Goal: Task Accomplishment & Management: Manage account settings

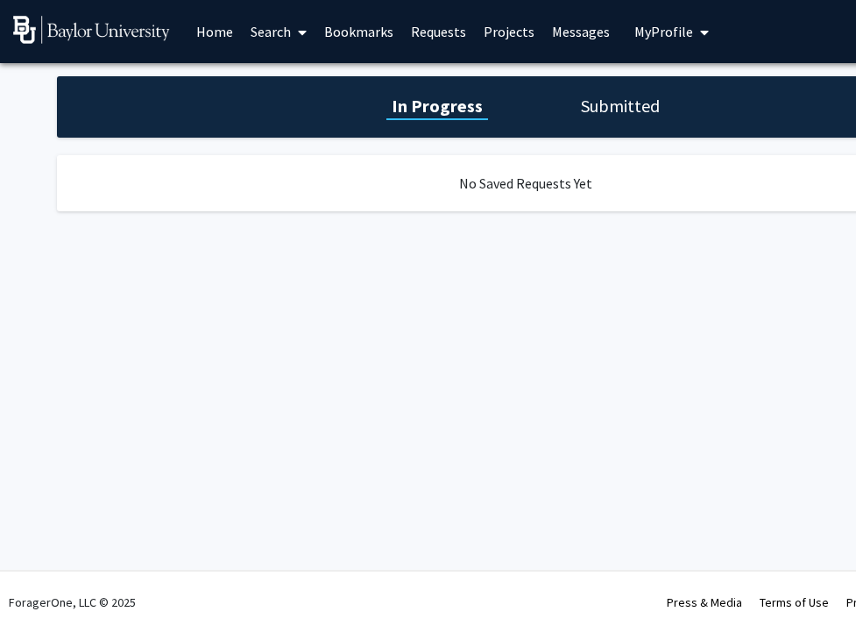
scroll to position [0, 12]
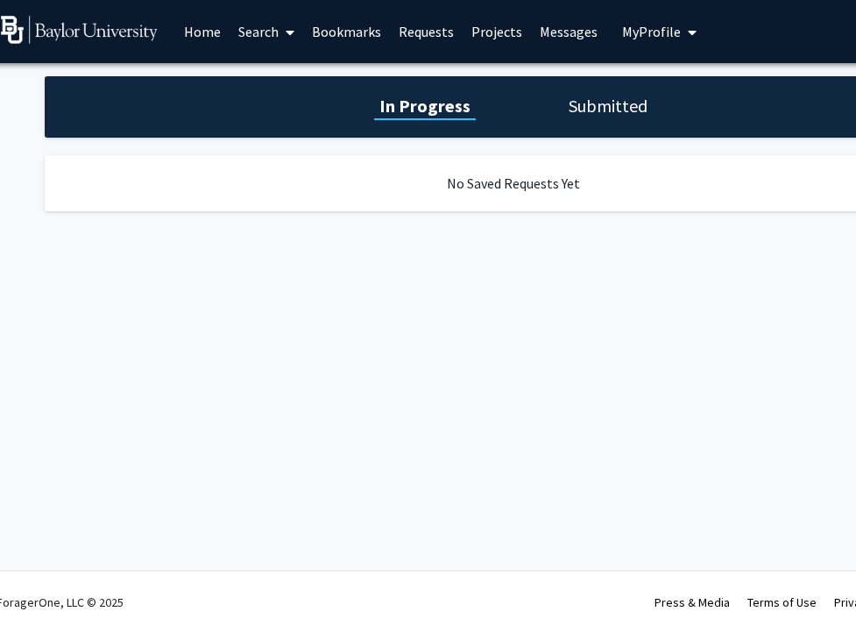
click at [638, 38] on span "My Profile" at bounding box center [651, 32] width 59 height 18
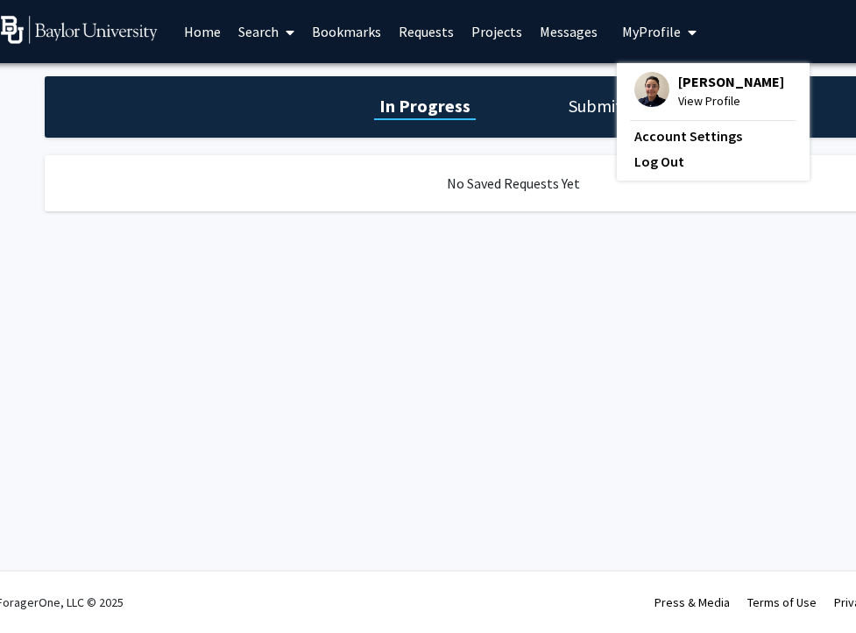
click at [678, 88] on span "[PERSON_NAME]" at bounding box center [731, 81] width 106 height 19
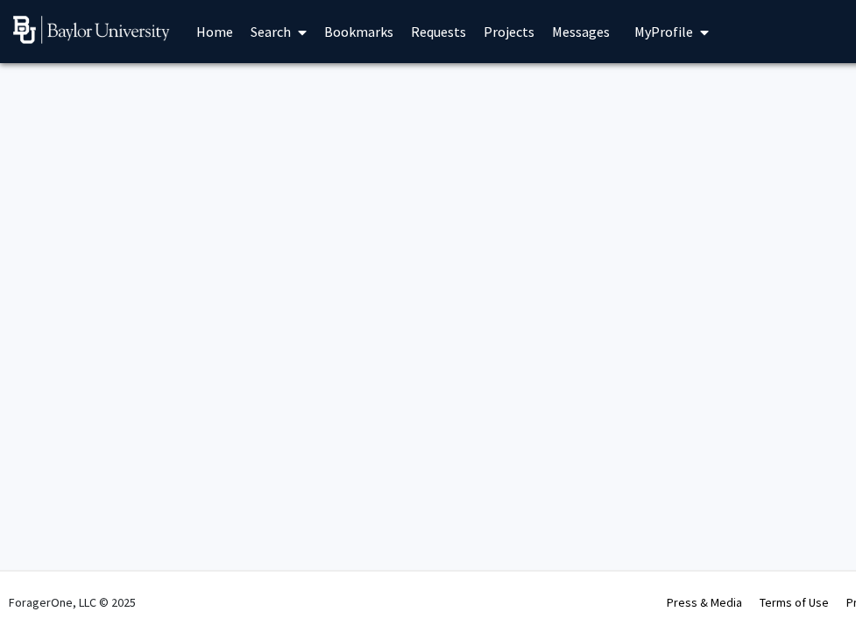
click at [693, 31] on span "My profile dropdown to access profile and logout" at bounding box center [701, 32] width 16 height 61
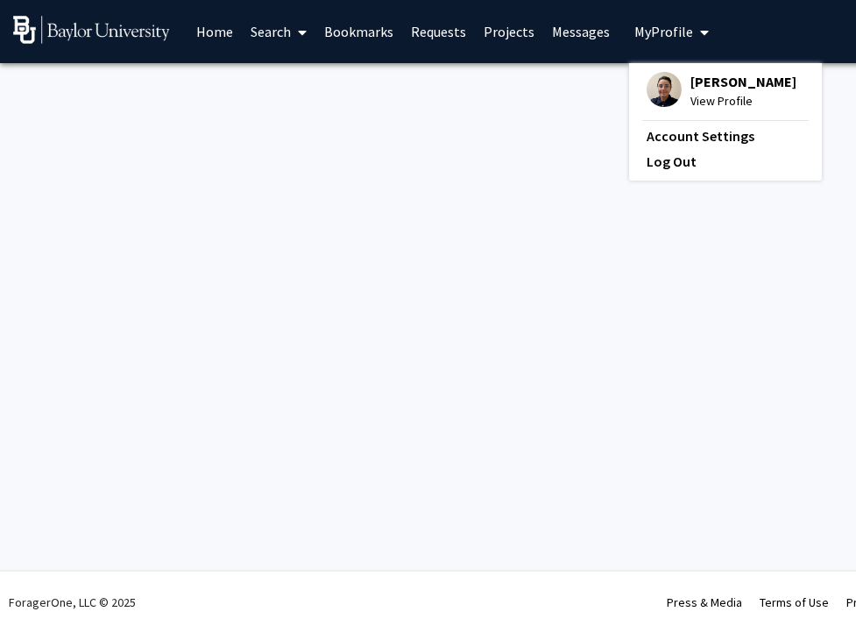
click at [720, 79] on span "[PERSON_NAME]" at bounding box center [743, 81] width 106 height 19
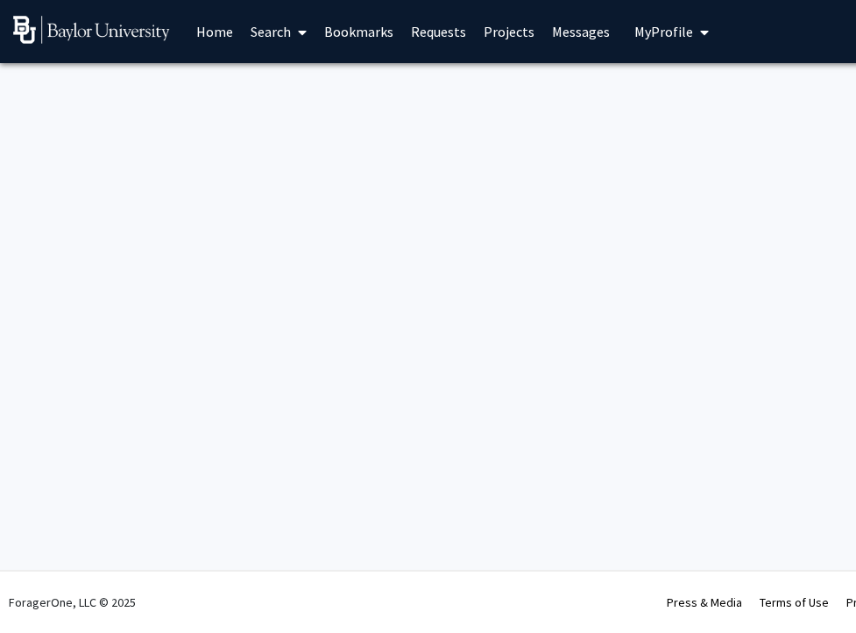
click at [700, 26] on icon "My profile dropdown to access profile and logout" at bounding box center [704, 32] width 9 height 14
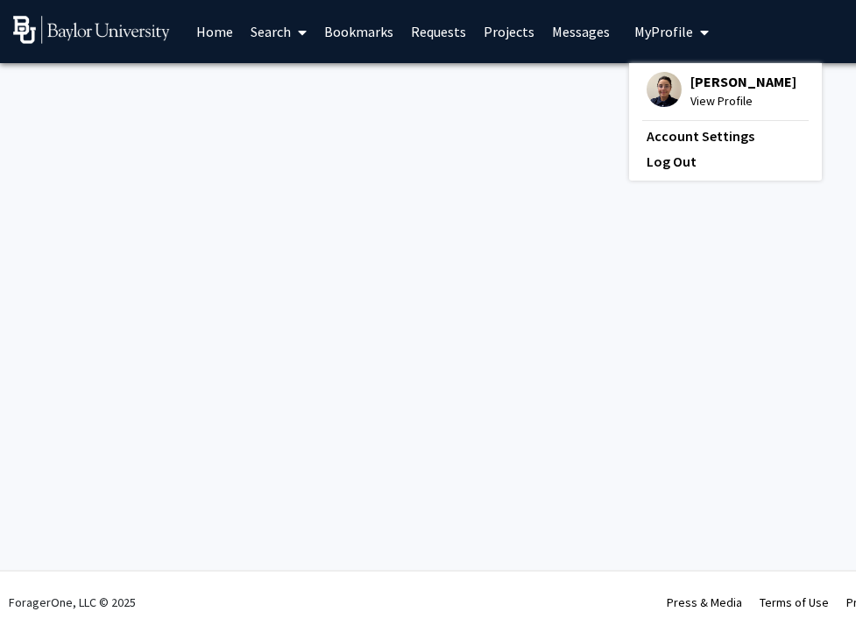
click at [720, 99] on span "View Profile" at bounding box center [743, 100] width 106 height 19
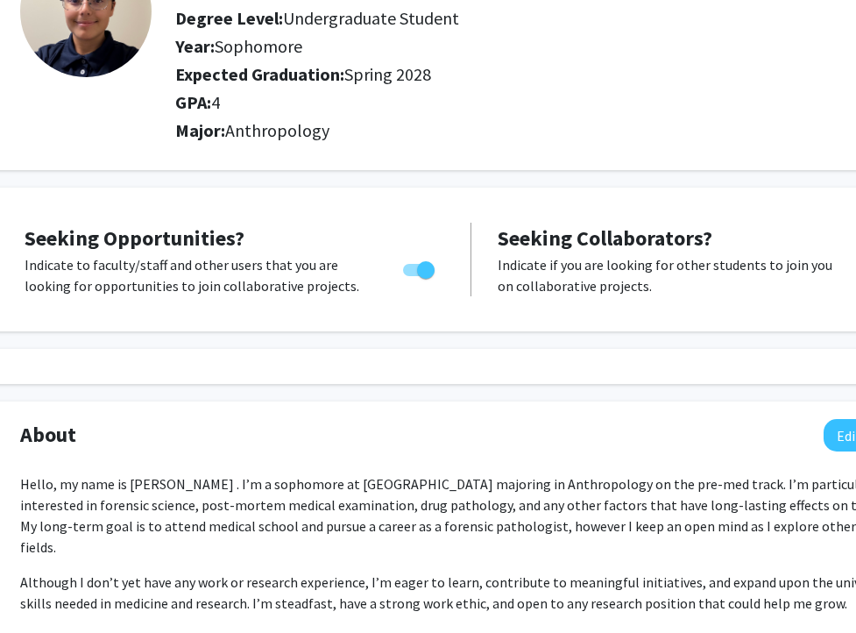
scroll to position [0, 54]
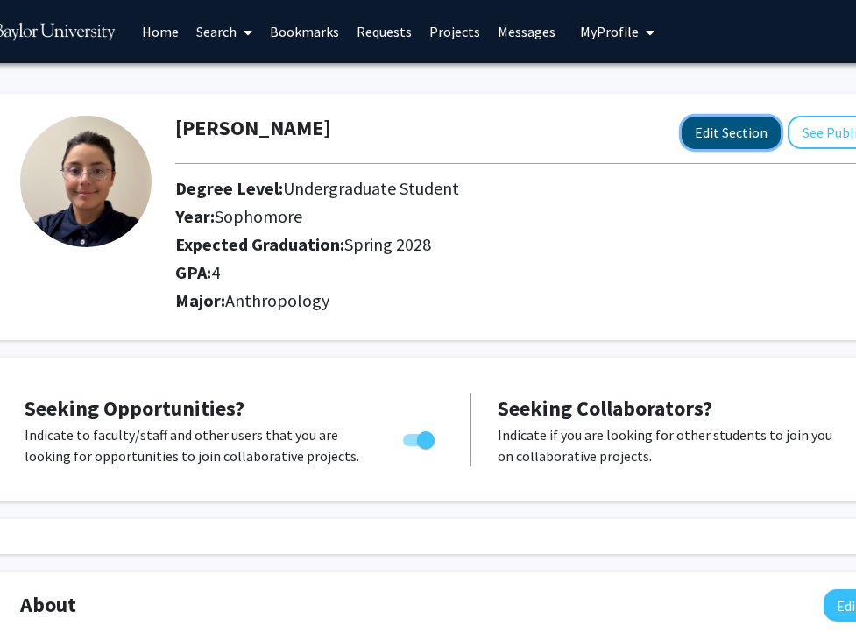
click at [732, 147] on button "Edit Section" at bounding box center [731, 133] width 99 height 32
select select "sophomore"
select select "41: spring_2028"
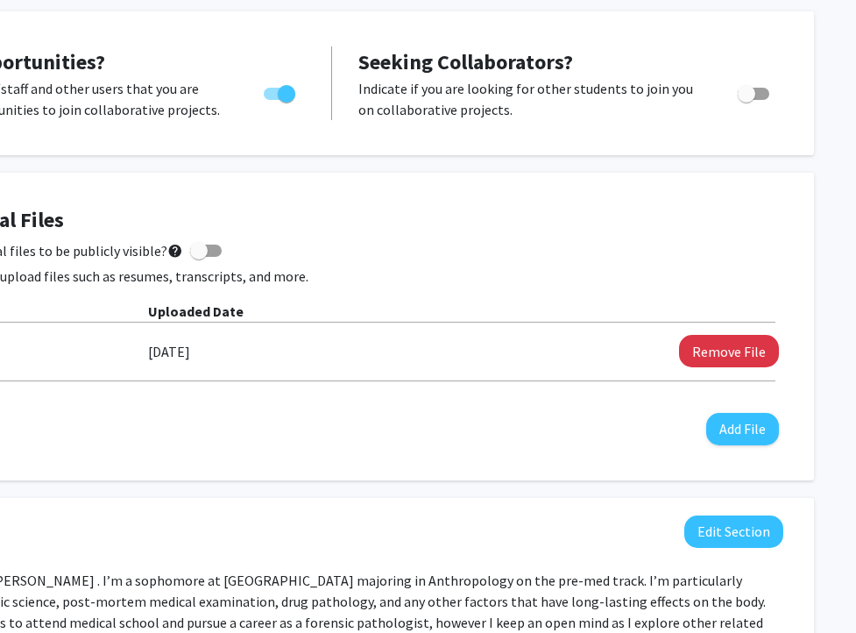
scroll to position [574, 195]
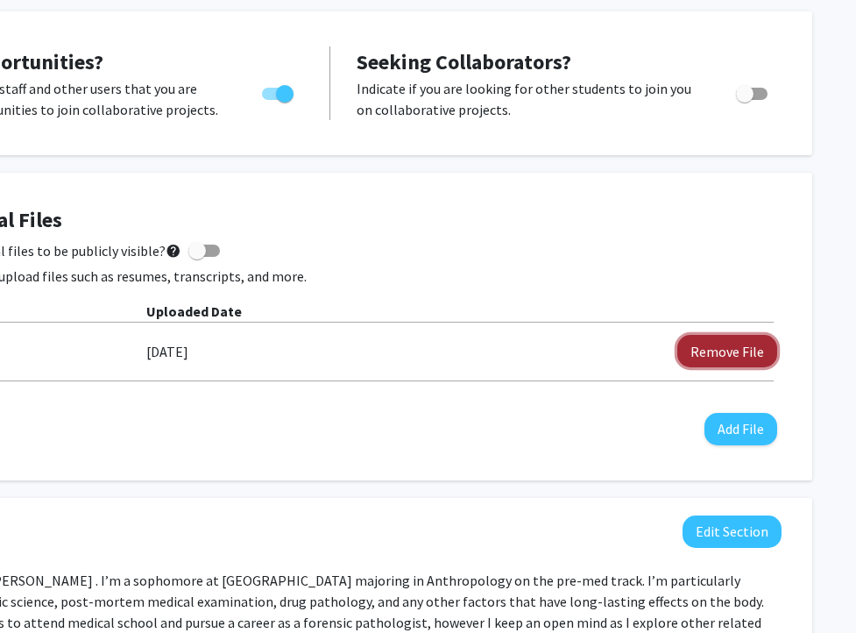
click at [728, 347] on button "Remove File" at bounding box center [727, 351] width 100 height 32
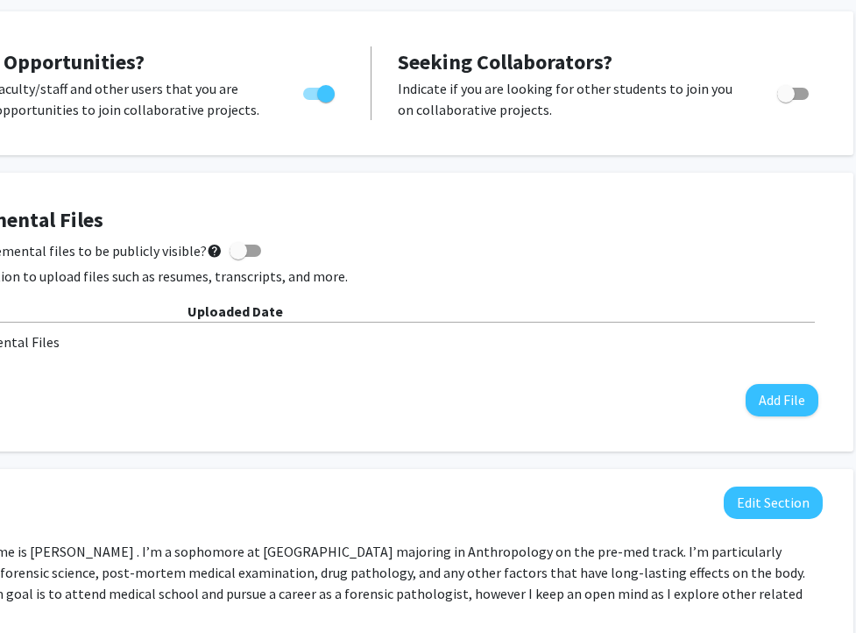
scroll to position [574, 131]
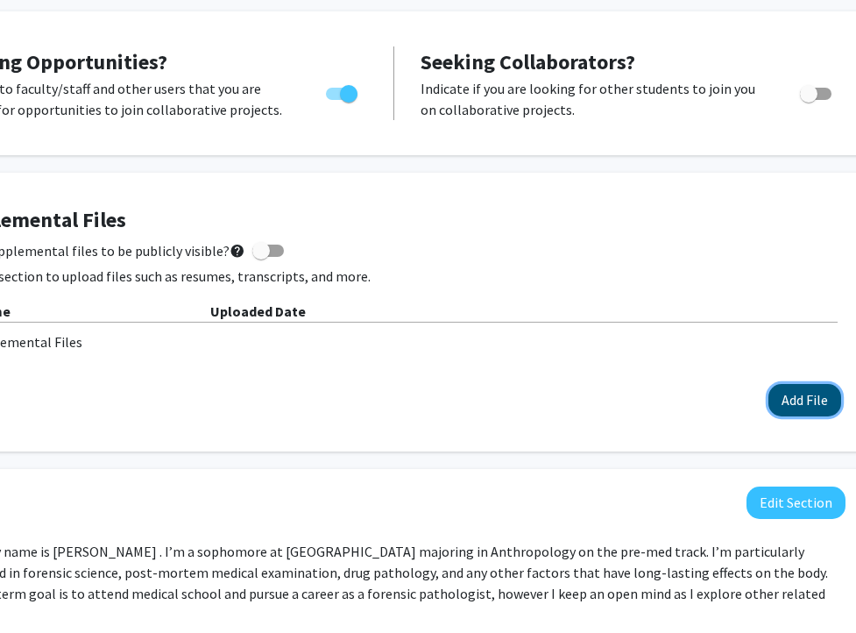
click at [808, 397] on button "Add File" at bounding box center [804, 400] width 73 height 32
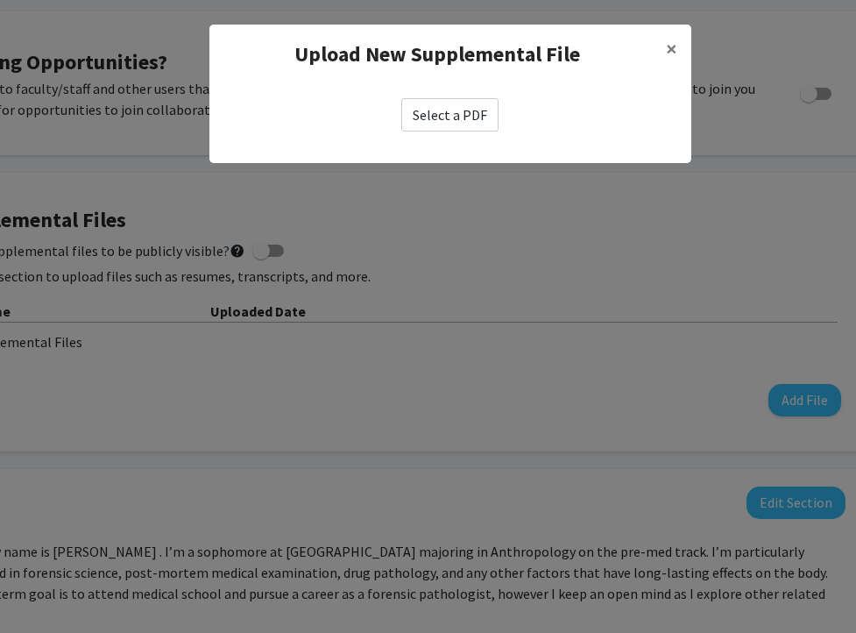
click at [449, 118] on label "Select a PDF" at bounding box center [449, 114] width 97 height 33
click at [0, 0] on input "Select a PDF" at bounding box center [0, 0] width 0 height 0
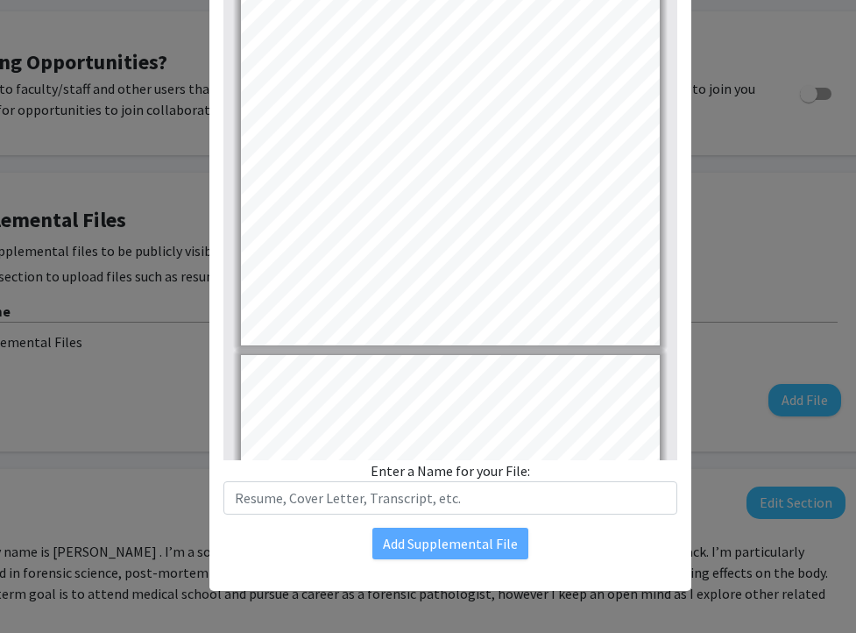
scroll to position [170, 0]
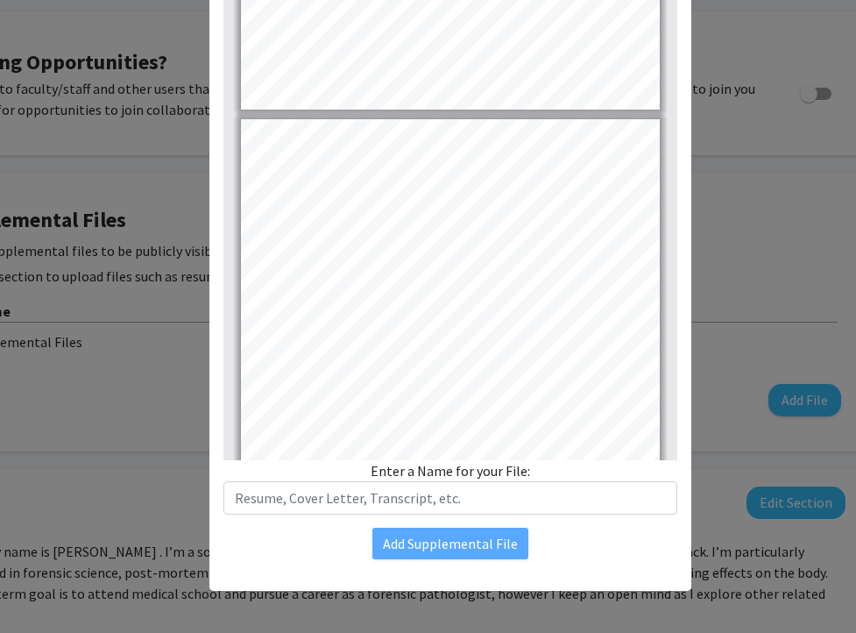
type input "1"
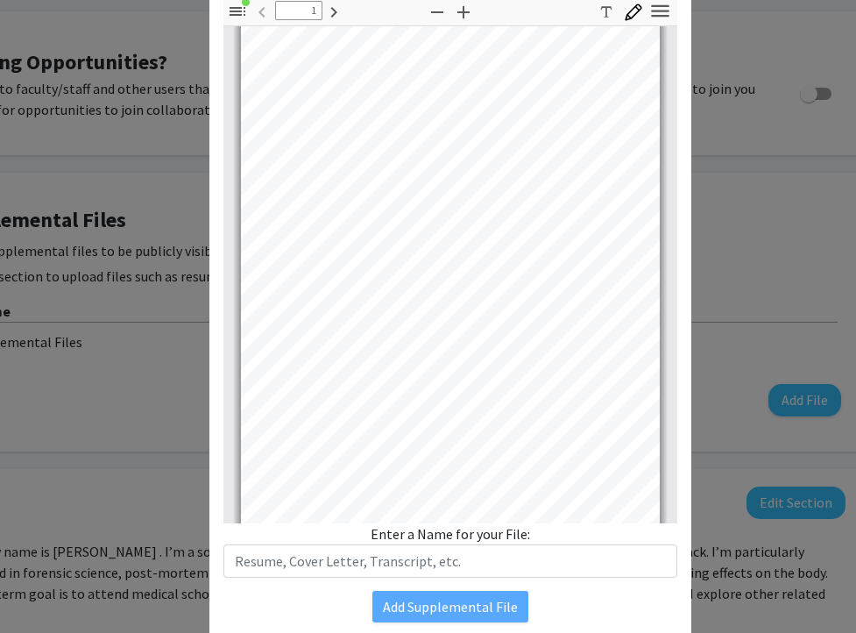
scroll to position [83, 0]
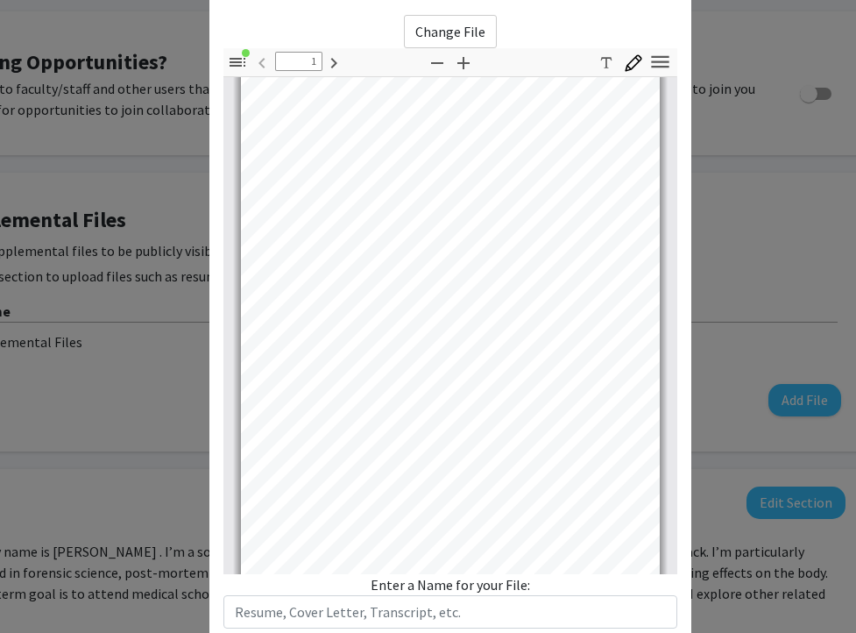
click at [115, 270] on modal-container "Upload New Supplemental File × Change File Thumbnails Document Outline Attachme…" at bounding box center [428, 316] width 856 height 633
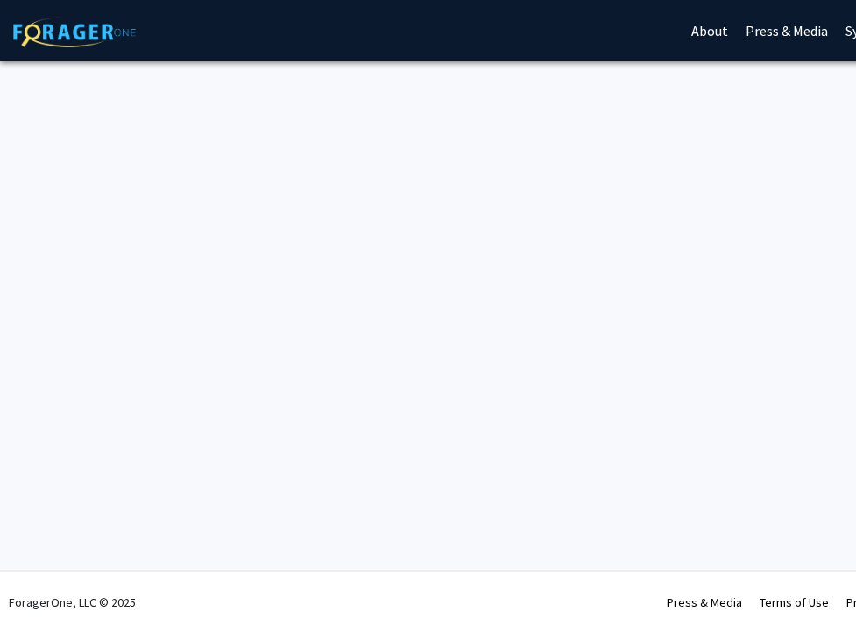
click at [705, 30] on link "About" at bounding box center [709, 30] width 54 height 61
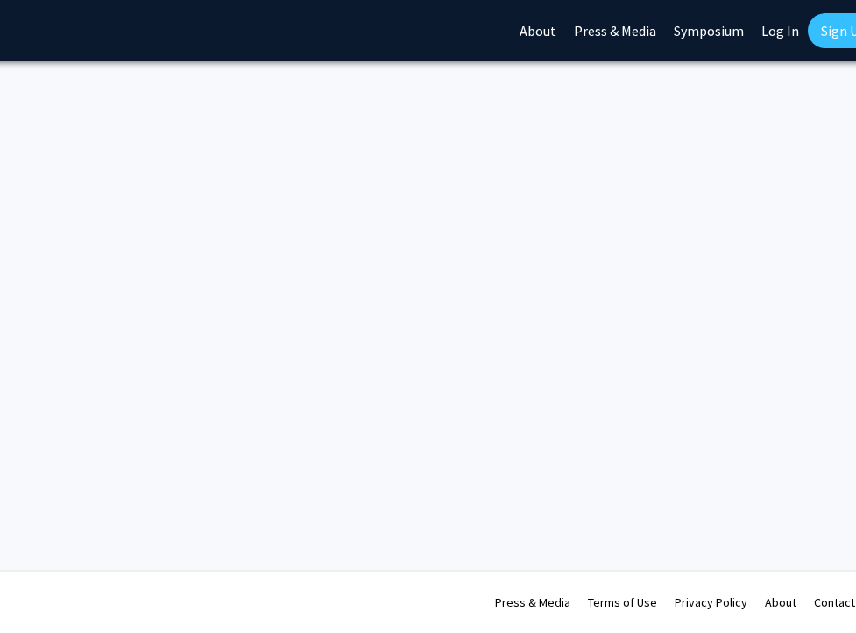
scroll to position [0, 195]
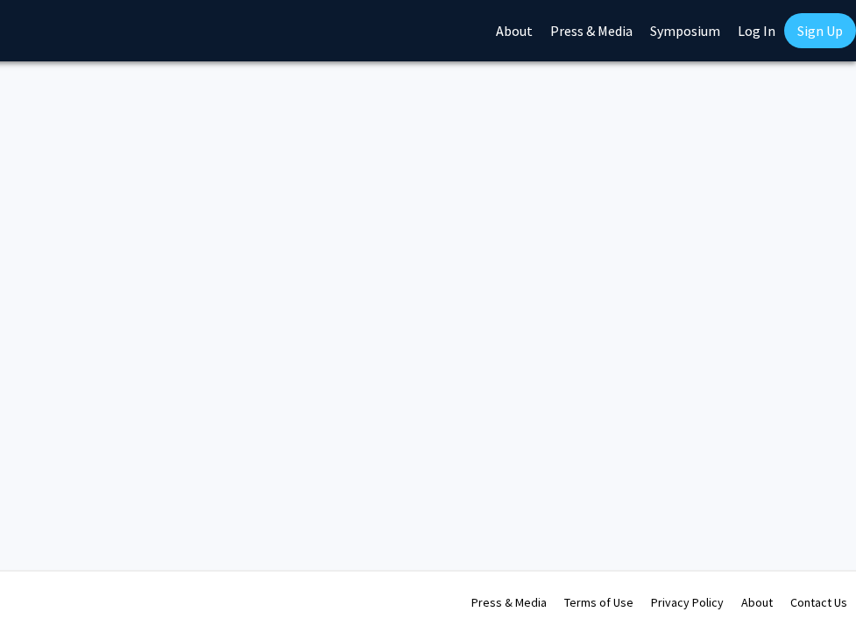
click at [816, 37] on link "Sign Up" at bounding box center [820, 30] width 72 height 35
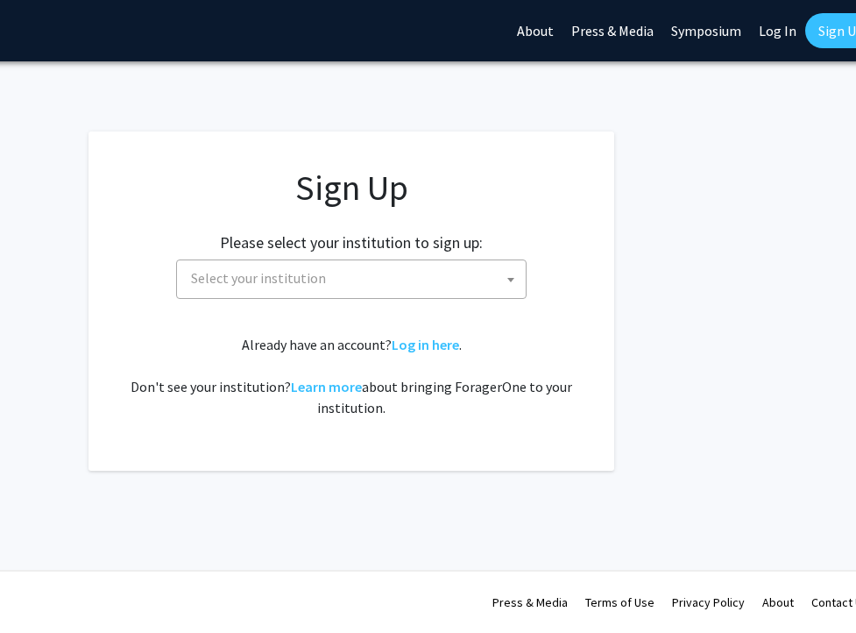
scroll to position [0, 195]
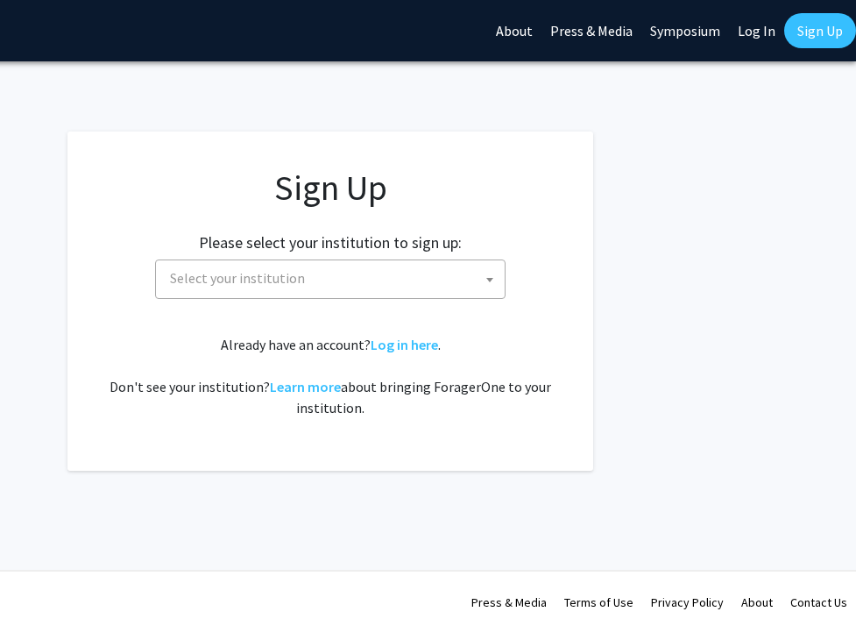
click at [759, 32] on link "Log In" at bounding box center [756, 30] width 55 height 61
click at [757, 32] on link "Log In" at bounding box center [756, 30] width 55 height 61
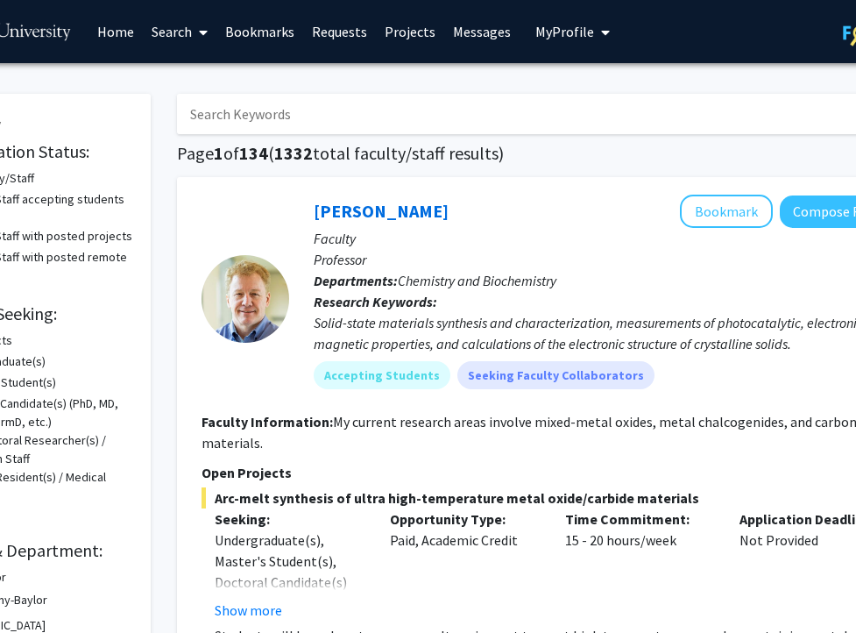
scroll to position [0, 195]
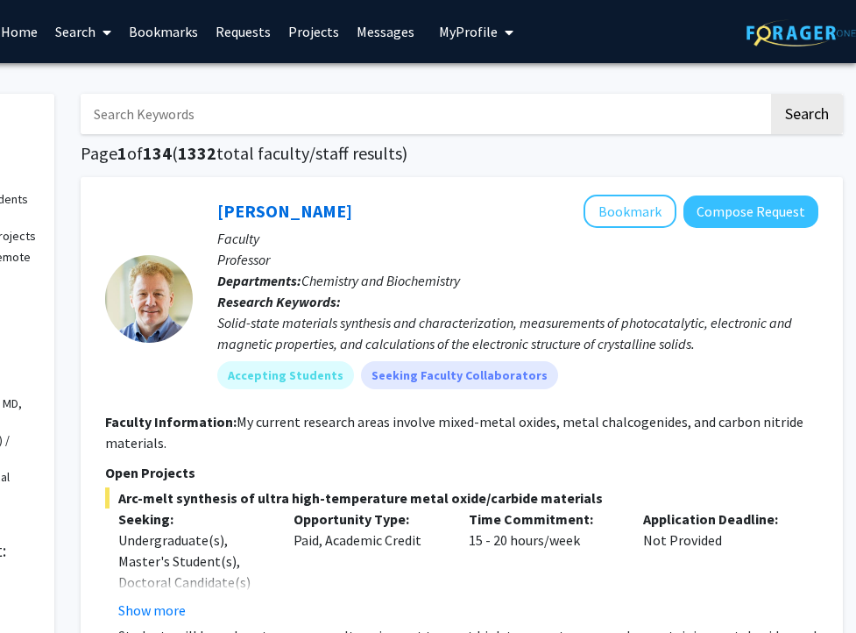
click at [452, 30] on span "My Profile" at bounding box center [468, 32] width 59 height 18
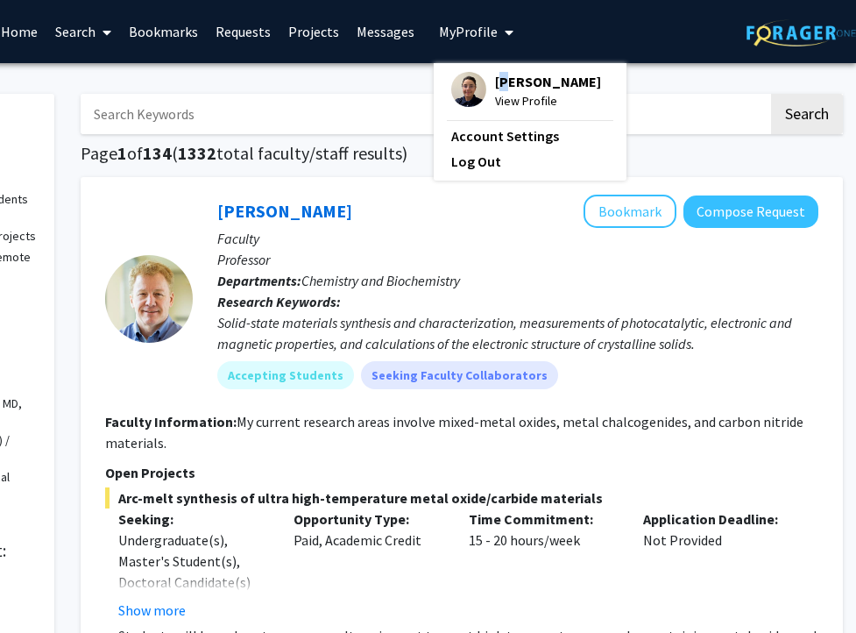
click at [499, 82] on span "[PERSON_NAME]" at bounding box center [548, 81] width 106 height 19
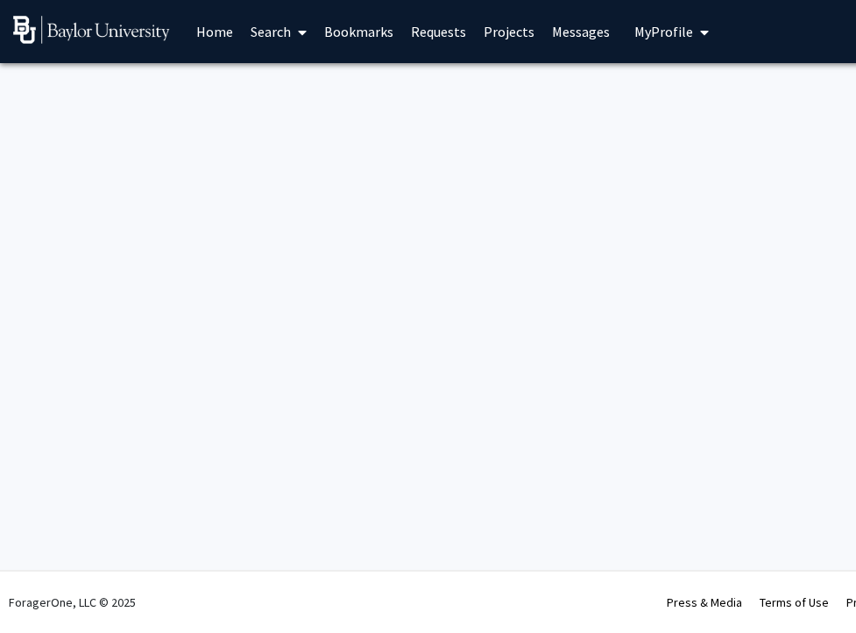
click at [671, 26] on span "My Profile" at bounding box center [663, 32] width 59 height 18
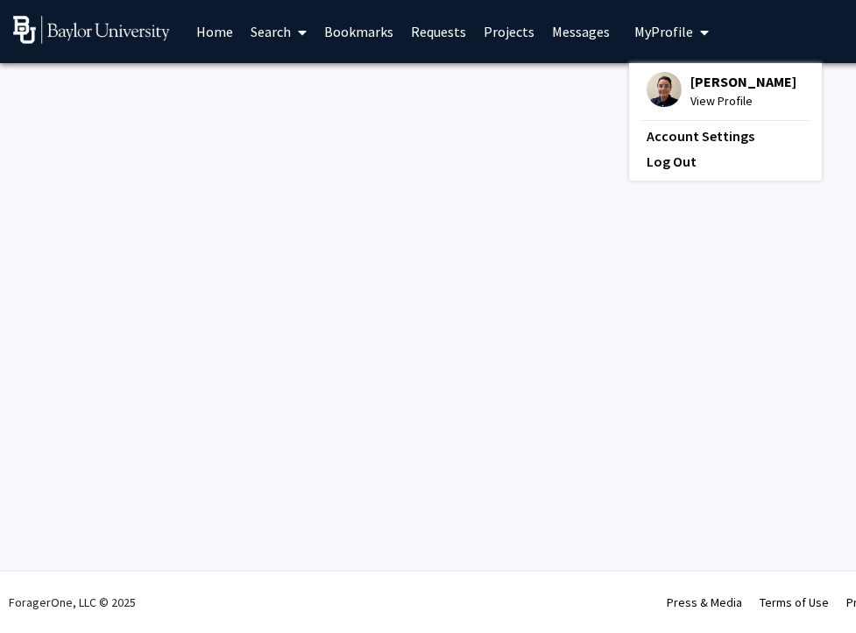
click at [714, 81] on span "[PERSON_NAME]" at bounding box center [743, 81] width 106 height 19
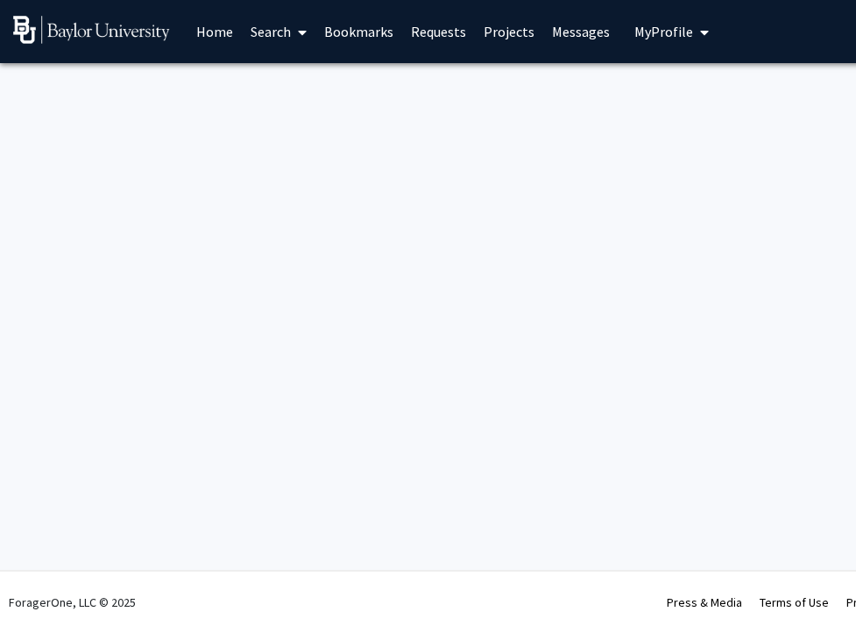
click at [678, 18] on button "My Profile" at bounding box center [671, 31] width 85 height 63
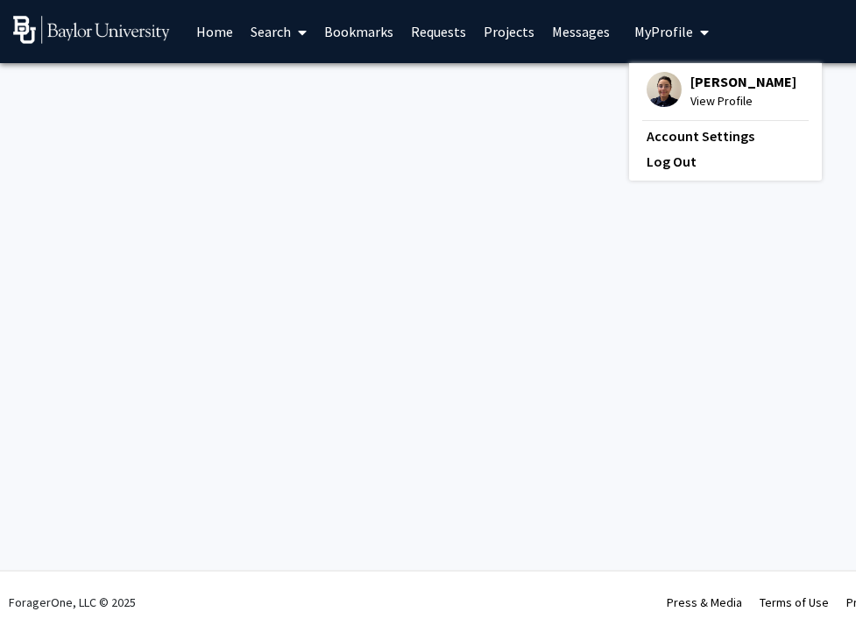
click at [716, 101] on span "View Profile" at bounding box center [743, 100] width 106 height 19
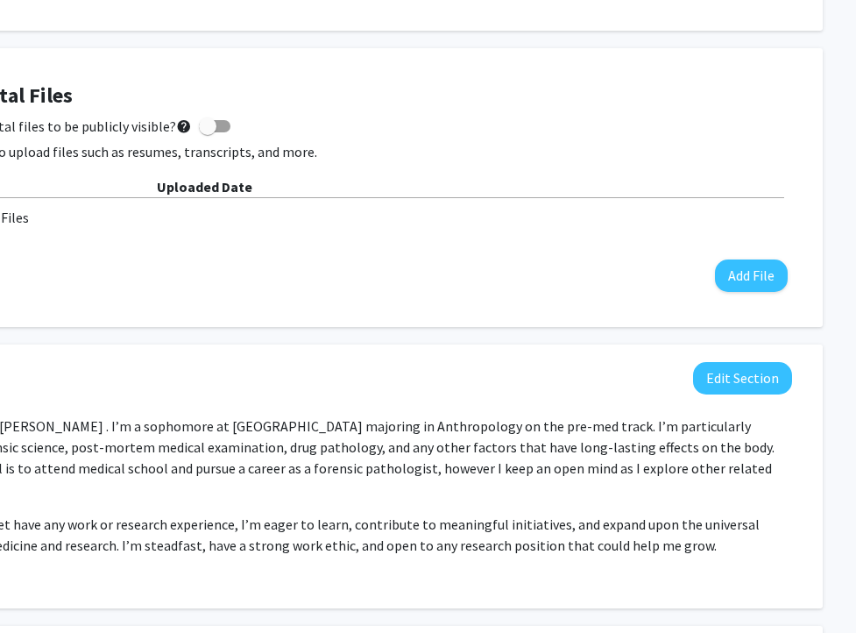
scroll to position [470, 195]
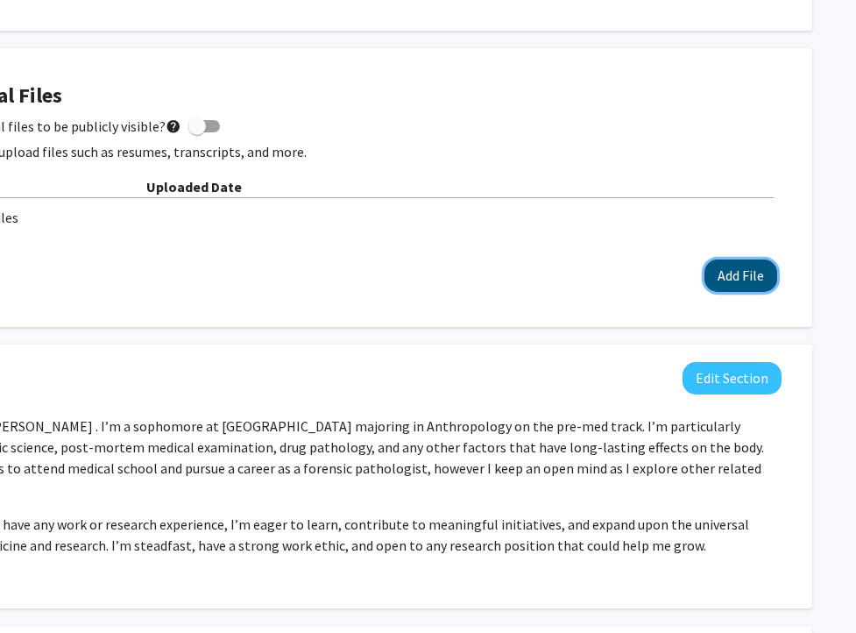
click at [746, 277] on button "Add File" at bounding box center [740, 275] width 73 height 32
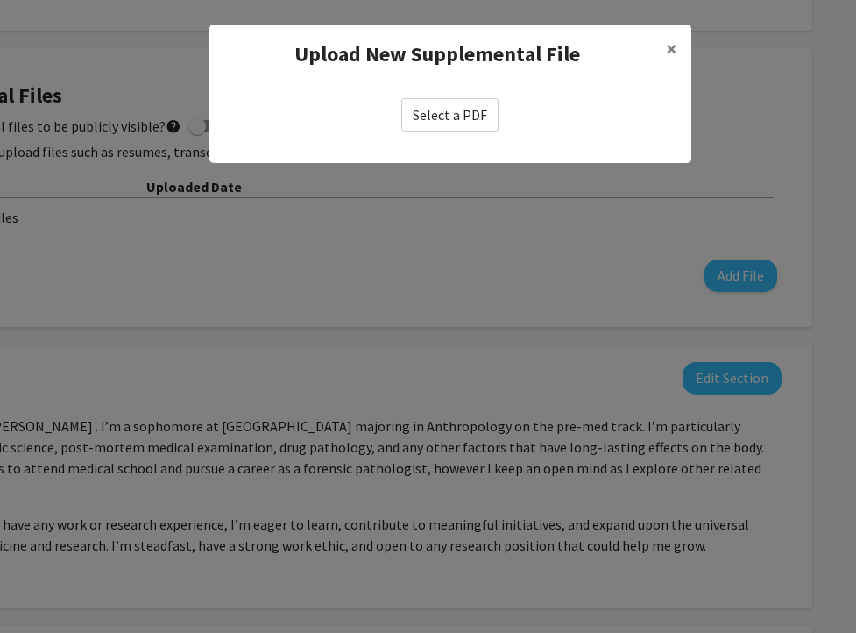
click at [429, 110] on label "Select a PDF" at bounding box center [449, 114] width 97 height 33
click at [0, 0] on input "Select a PDF" at bounding box center [0, 0] width 0 height 0
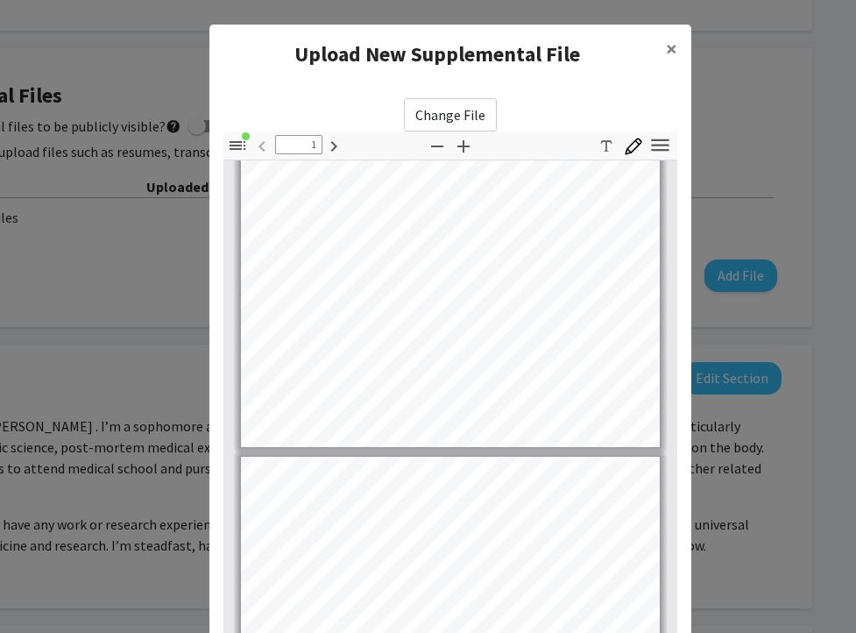
type input "2"
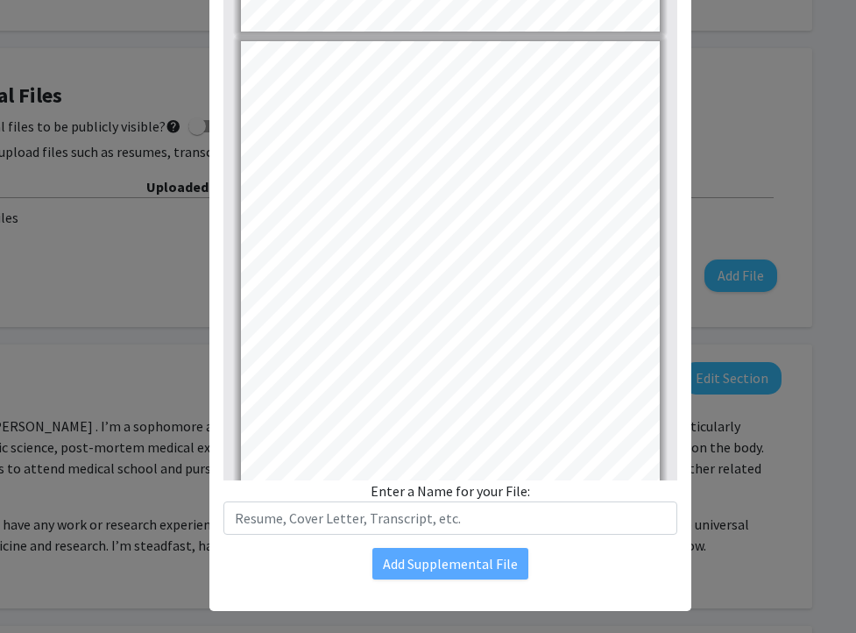
scroll to position [197, 0]
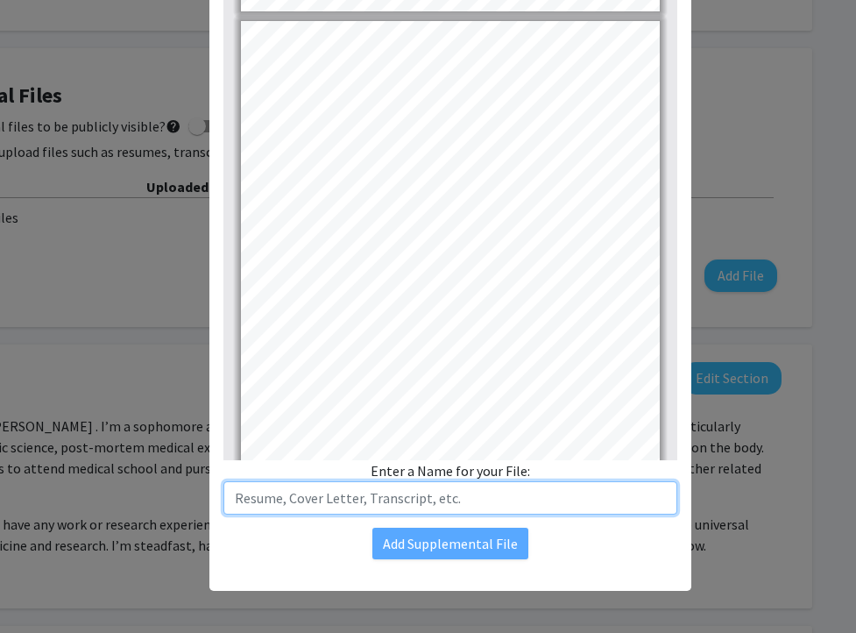
click at [410, 497] on input "text" at bounding box center [450, 497] width 454 height 33
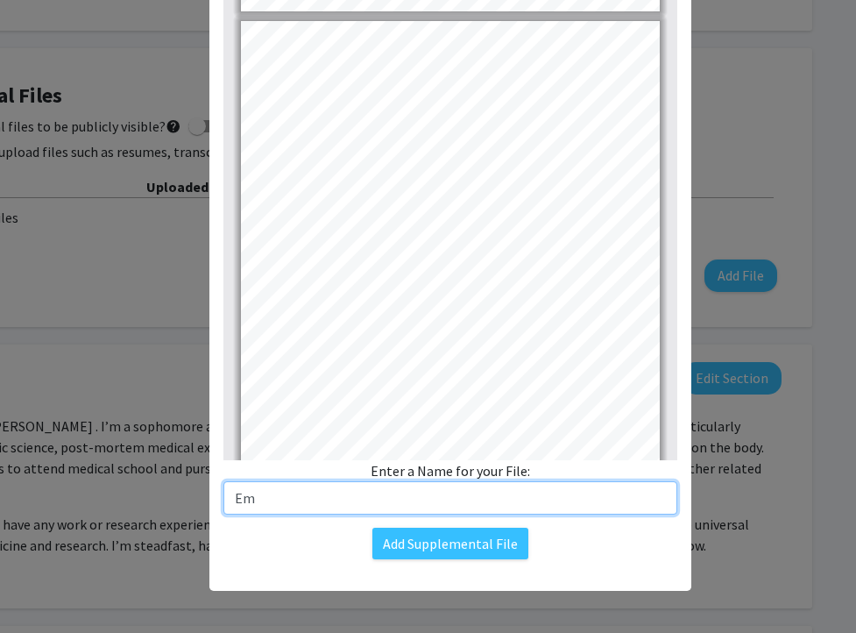
type input "E"
click at [240, 500] on input "Resume" at bounding box center [450, 497] width 454 height 33
click at [237, 499] on input "Resume" at bounding box center [450, 497] width 454 height 33
type input "[PERSON_NAME] Resume"
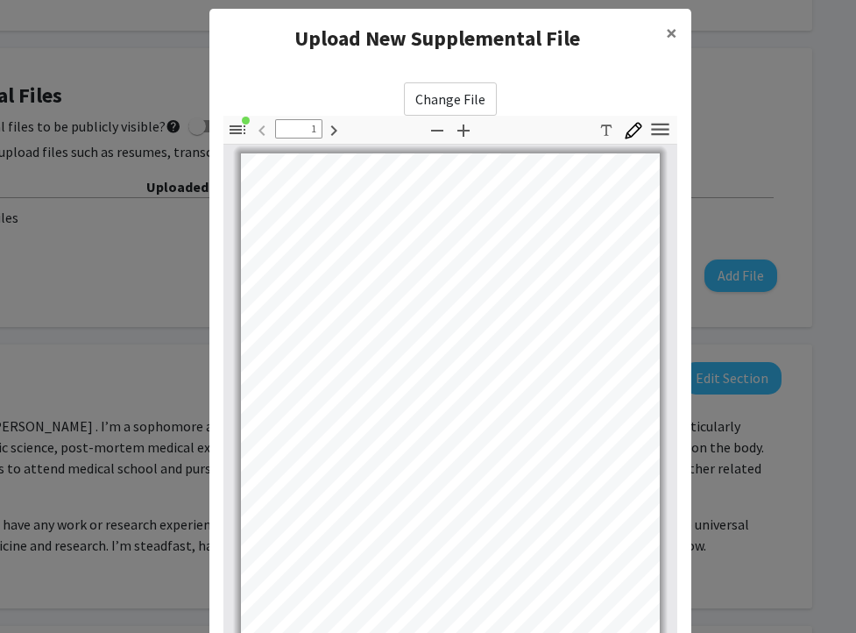
scroll to position [0, 0]
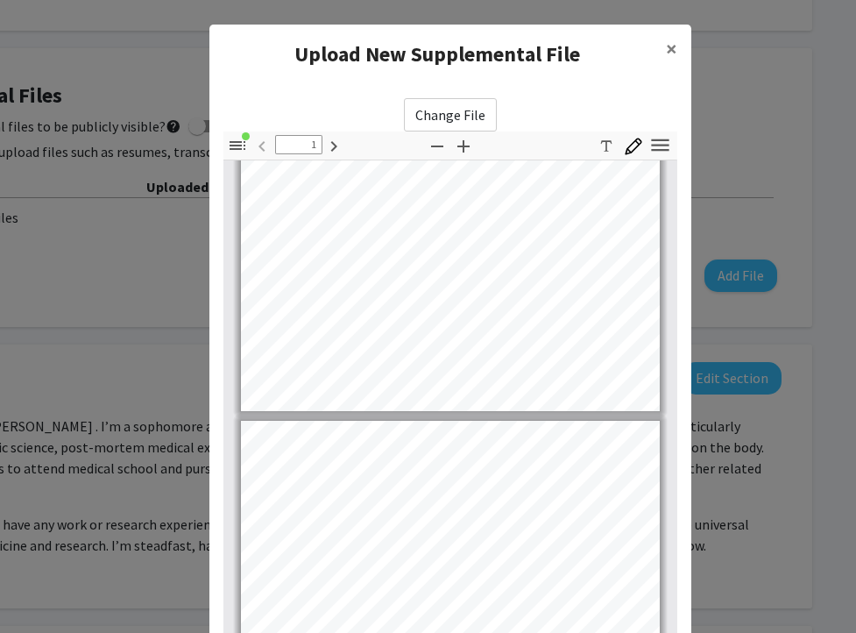
type input "2"
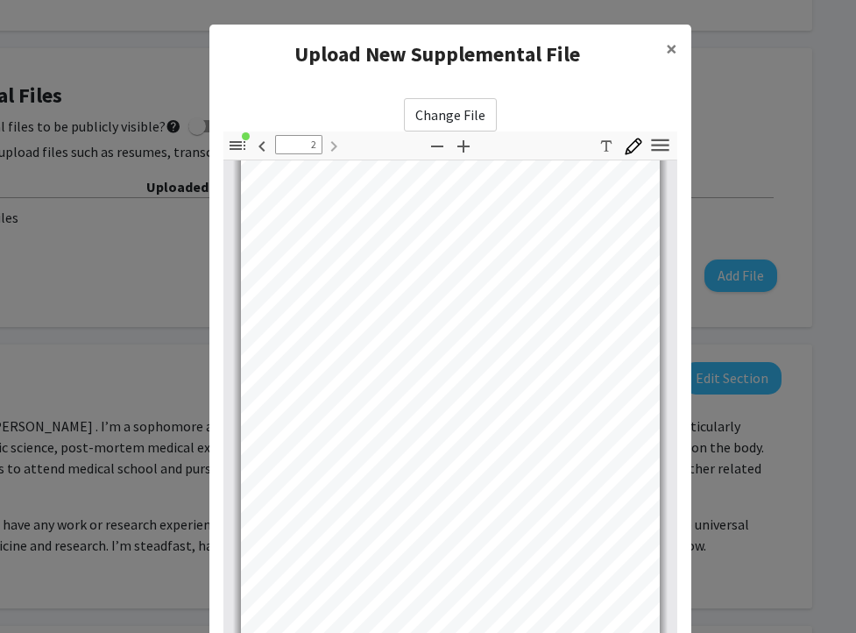
scroll to position [197, 0]
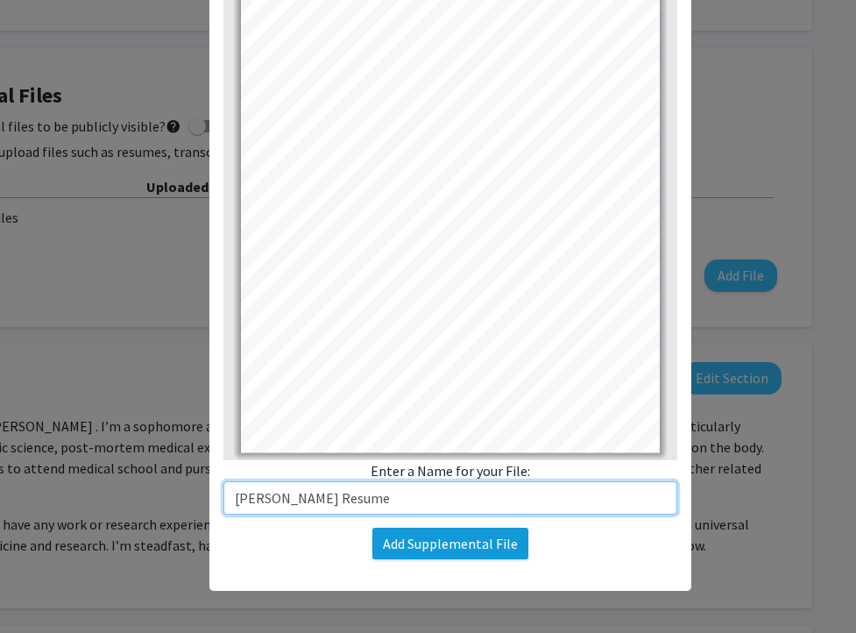
type input "[PERSON_NAME] Resume"
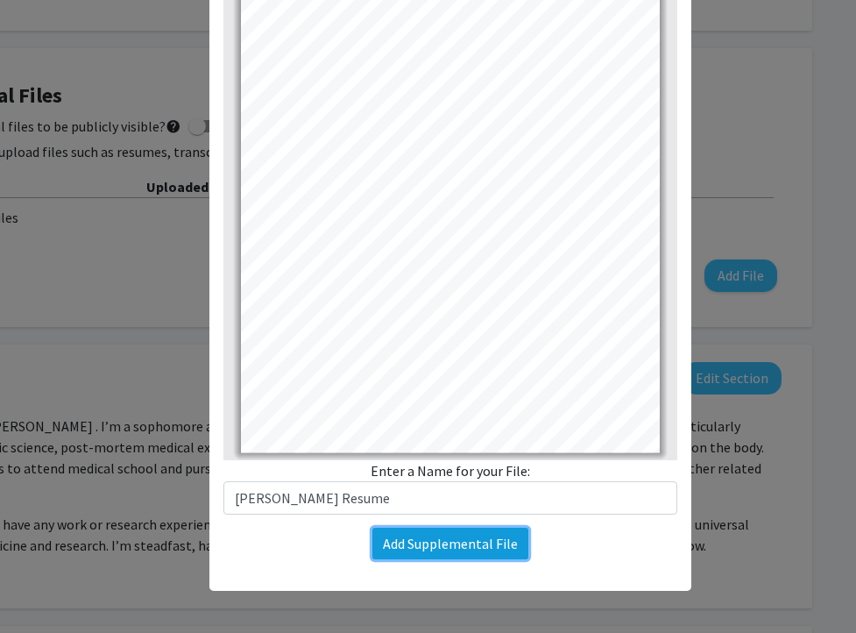
click at [482, 550] on button "Add Supplemental File" at bounding box center [450, 543] width 156 height 32
click at [413, 543] on button "Add Supplemental File" at bounding box center [450, 543] width 156 height 32
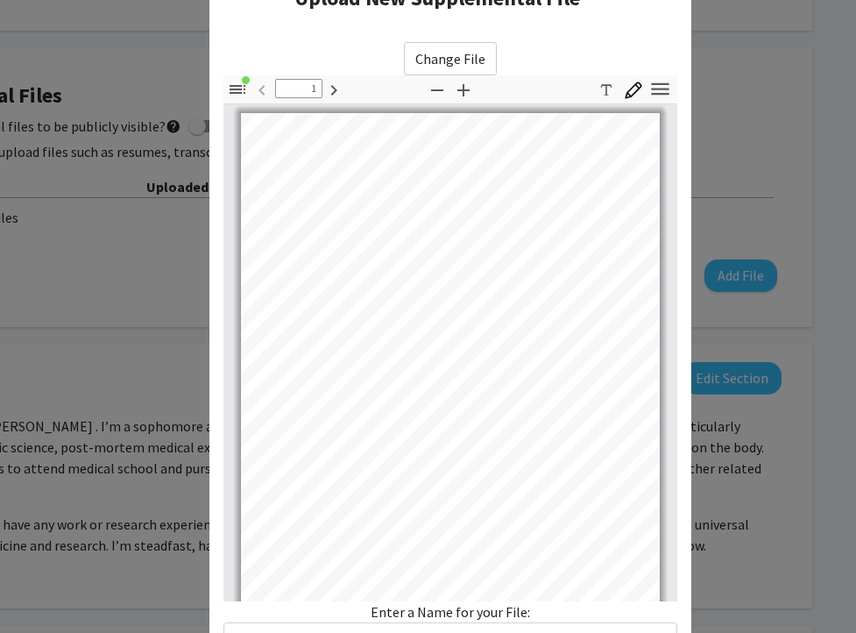
scroll to position [0, 0]
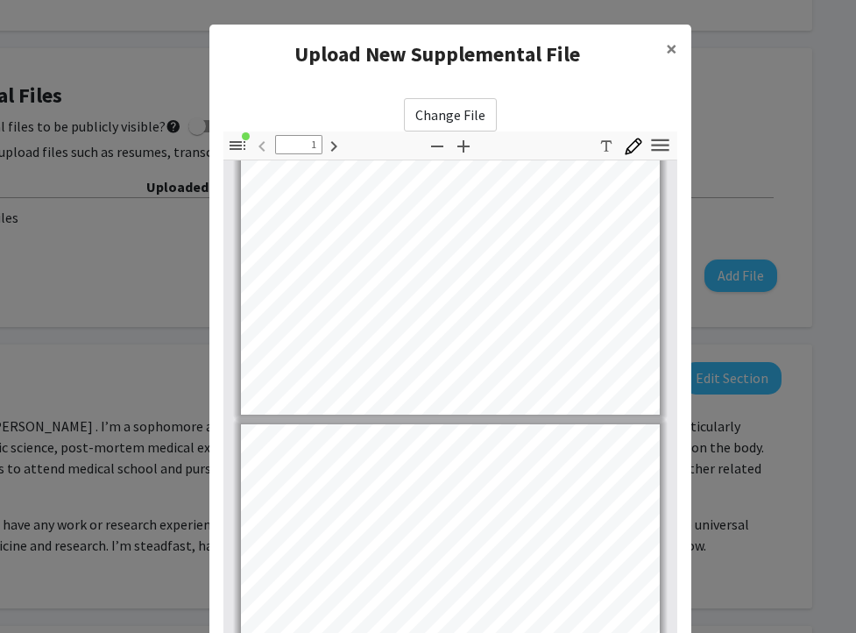
type input "2"
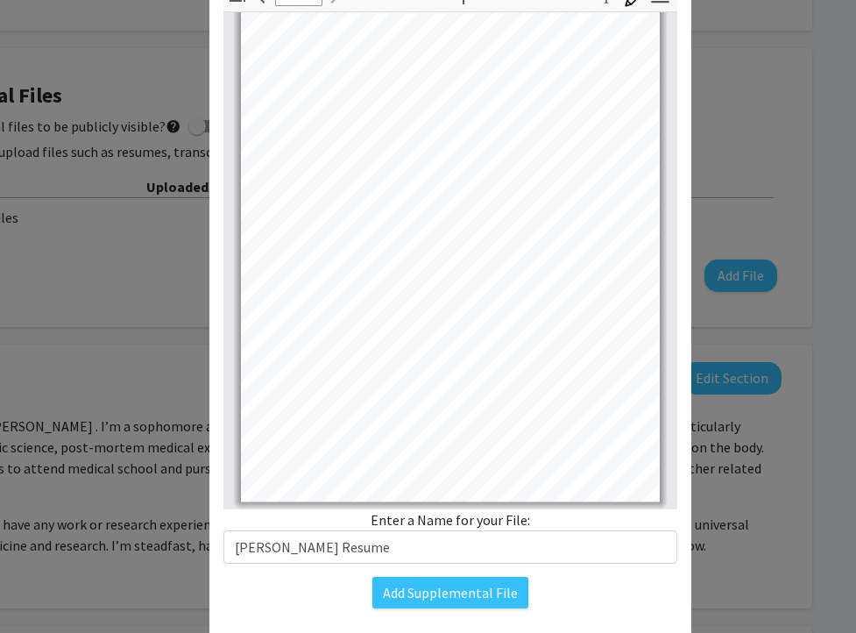
scroll to position [197, 0]
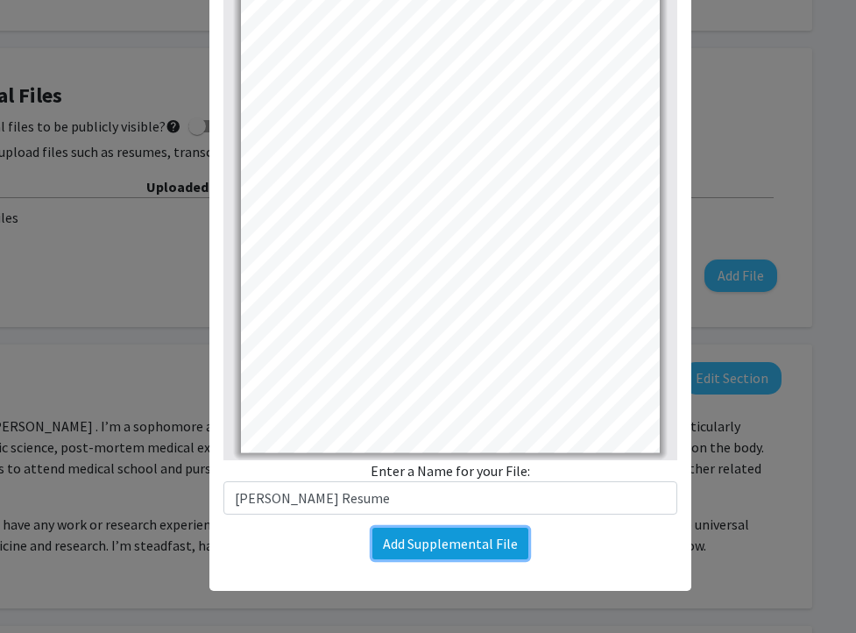
click at [435, 541] on button "Add Supplemental File" at bounding box center [450, 543] width 156 height 32
click at [442, 548] on button "Add Supplemental File" at bounding box center [450, 543] width 156 height 32
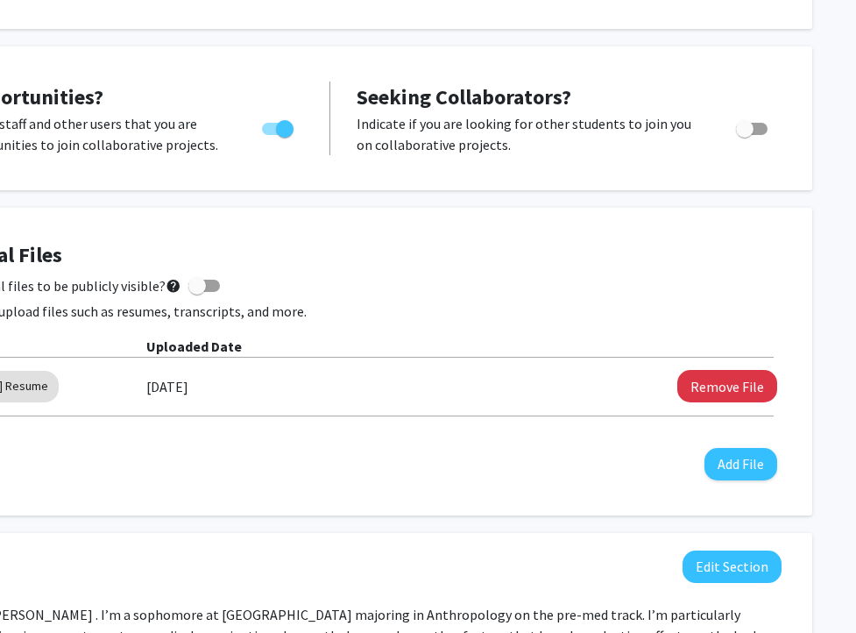
scroll to position [0, 195]
